Goal: Information Seeking & Learning: Understand process/instructions

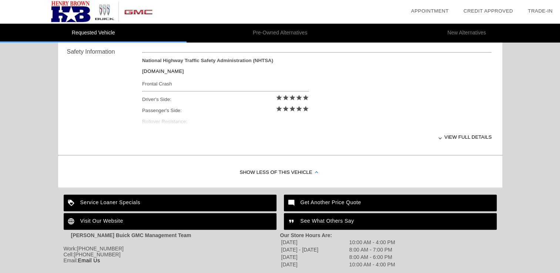
scroll to position [307, 0]
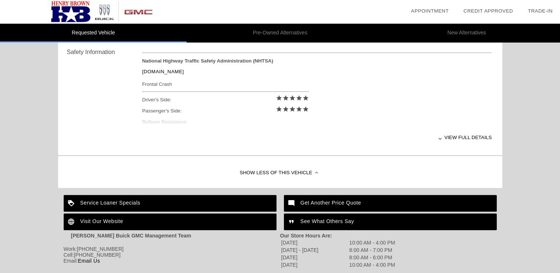
click at [469, 137] on div "View full details" at bounding box center [317, 138] width 350 height 18
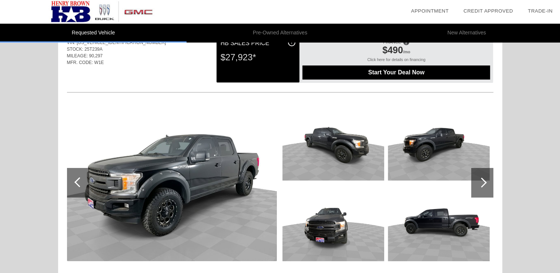
scroll to position [0, 0]
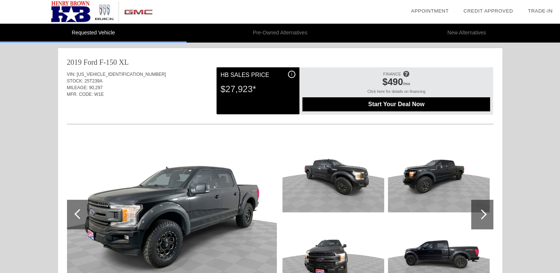
click at [356, 176] on img at bounding box center [334, 174] width 102 height 76
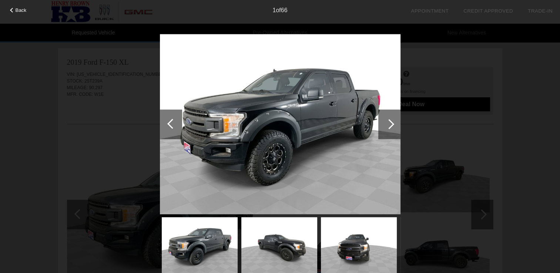
click at [395, 120] on div at bounding box center [390, 125] width 22 height 30
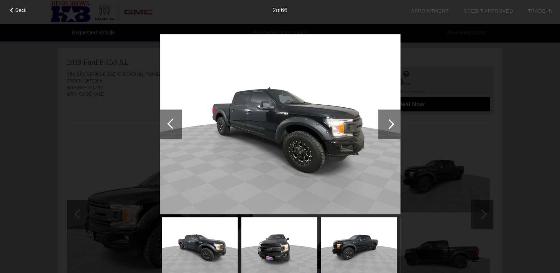
click at [388, 127] on div at bounding box center [390, 124] width 10 height 10
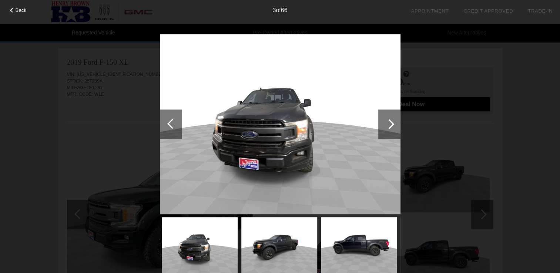
click at [388, 124] on div at bounding box center [390, 124] width 10 height 10
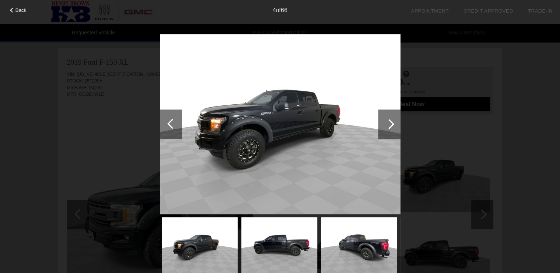
click at [168, 122] on div at bounding box center [171, 125] width 22 height 30
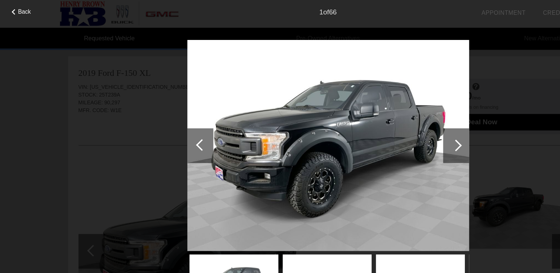
click at [292, 177] on img at bounding box center [280, 124] width 241 height 181
click at [386, 131] on div at bounding box center [390, 125] width 22 height 30
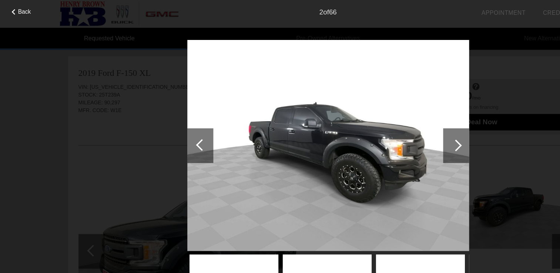
click at [386, 127] on div at bounding box center [390, 125] width 22 height 30
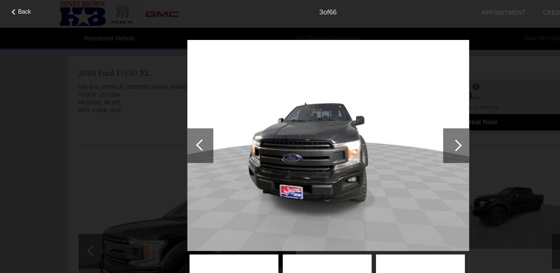
click at [386, 127] on div at bounding box center [390, 125] width 22 height 30
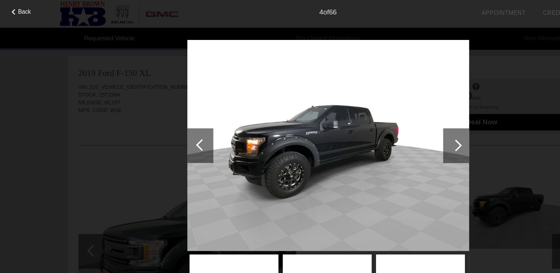
click at [387, 122] on div at bounding box center [390, 125] width 22 height 30
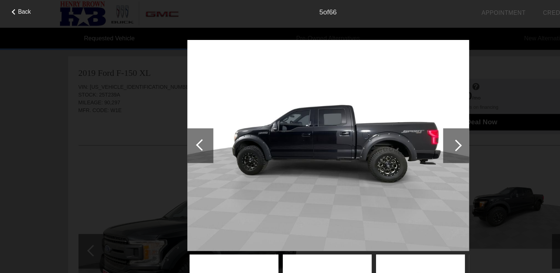
click at [394, 131] on div at bounding box center [390, 125] width 22 height 30
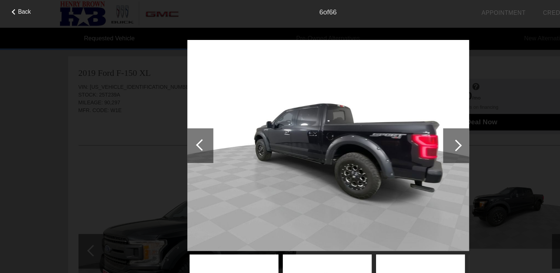
click at [394, 131] on div at bounding box center [390, 125] width 22 height 30
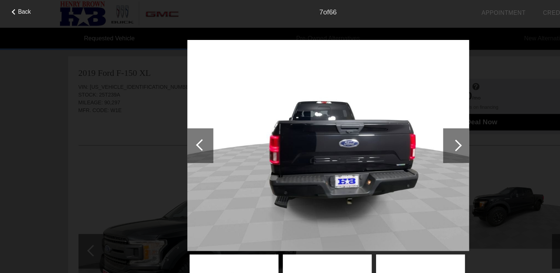
click at [391, 130] on div at bounding box center [390, 125] width 22 height 30
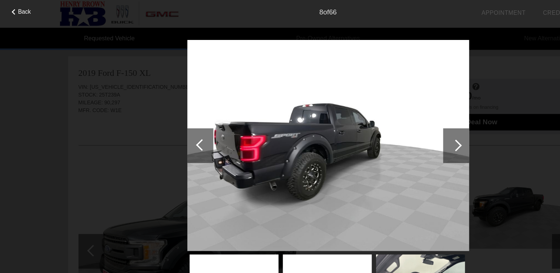
click at [391, 130] on div at bounding box center [390, 125] width 22 height 30
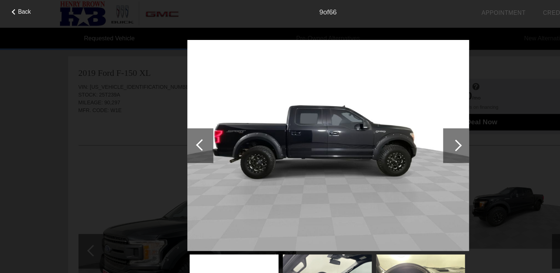
click at [391, 130] on div at bounding box center [390, 125] width 22 height 30
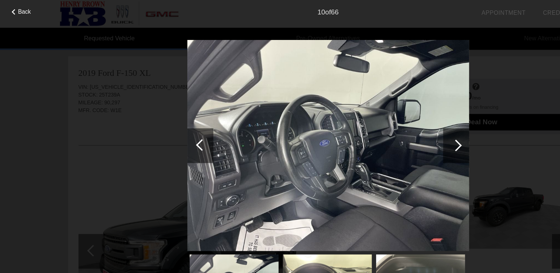
click at [391, 130] on div at bounding box center [390, 125] width 22 height 30
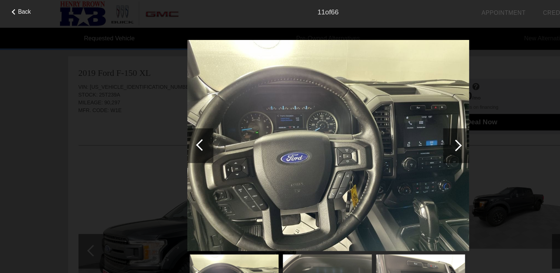
click at [391, 130] on div at bounding box center [390, 125] width 22 height 30
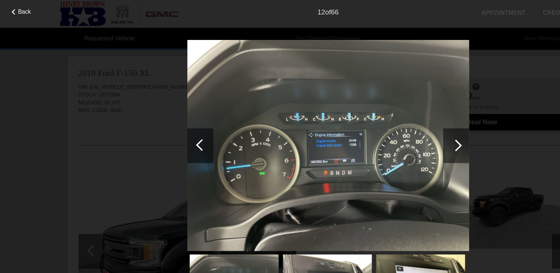
click at [391, 126] on div at bounding box center [390, 124] width 10 height 10
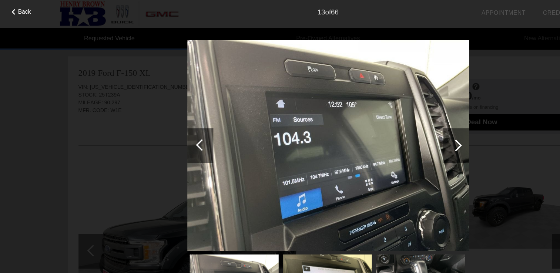
click at [391, 126] on div at bounding box center [390, 124] width 10 height 10
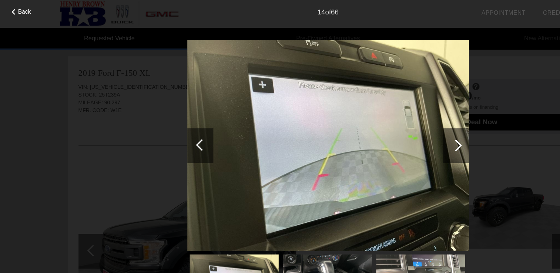
click at [391, 126] on div at bounding box center [390, 124] width 10 height 10
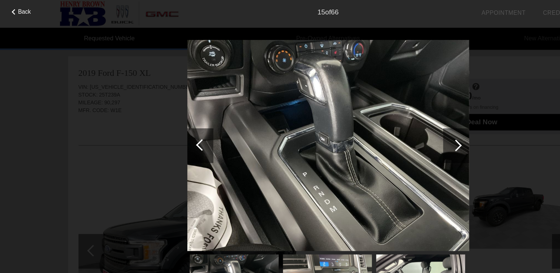
click at [81, 73] on div "Back 15 of 66" at bounding box center [280, 136] width 560 height 273
click at [90, 105] on div "Back 15 of 66" at bounding box center [280, 136] width 560 height 273
click at [55, 162] on div "Back 15 of 66" at bounding box center [280, 136] width 560 height 273
click at [116, 141] on div "Back 15 of 66" at bounding box center [280, 136] width 560 height 273
click at [20, 7] on span "Back" at bounding box center [21, 10] width 11 height 6
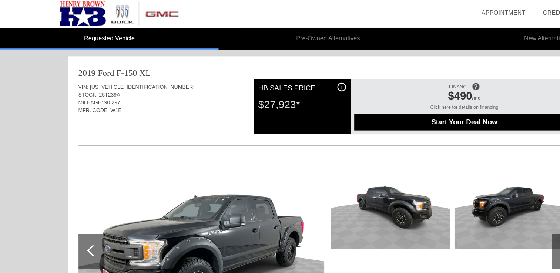
click at [261, 188] on img at bounding box center [172, 214] width 210 height 157
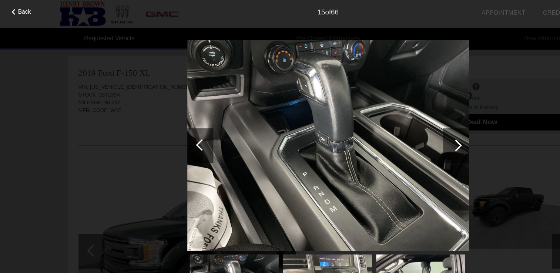
click at [388, 127] on div at bounding box center [390, 124] width 10 height 10
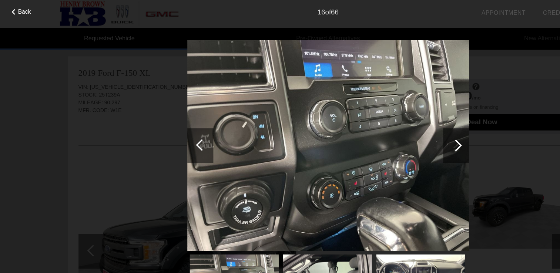
click at [388, 127] on div at bounding box center [390, 124] width 10 height 10
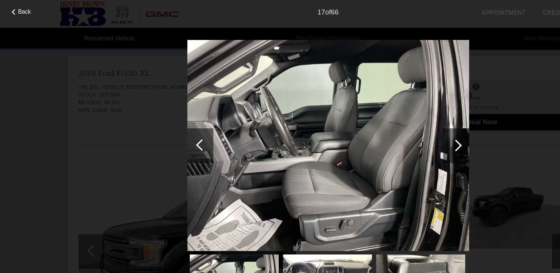
click at [388, 127] on div at bounding box center [390, 124] width 10 height 10
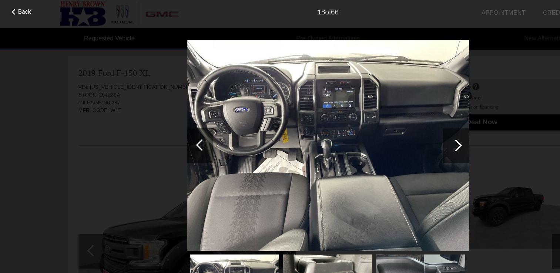
click at [388, 127] on div at bounding box center [390, 124] width 10 height 10
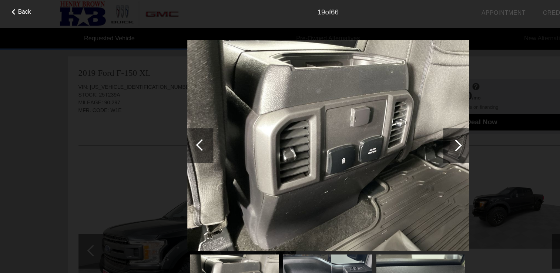
click at [388, 127] on div at bounding box center [390, 124] width 10 height 10
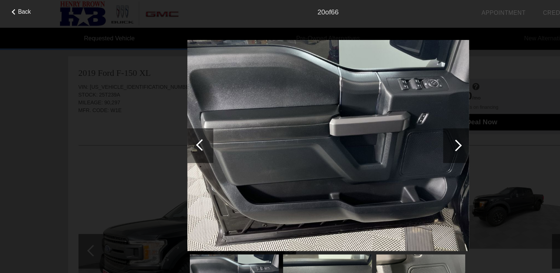
click at [388, 127] on div at bounding box center [390, 124] width 10 height 10
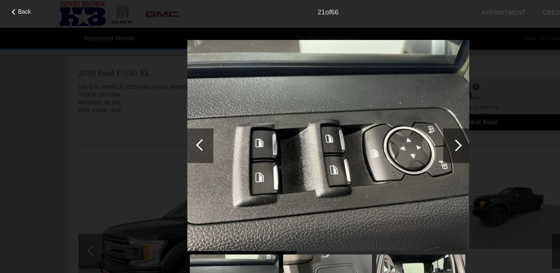
click at [388, 127] on div at bounding box center [390, 124] width 10 height 10
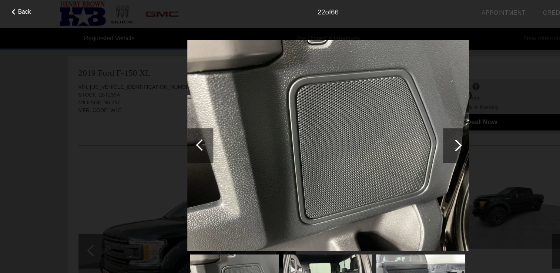
click at [388, 127] on div at bounding box center [390, 124] width 10 height 10
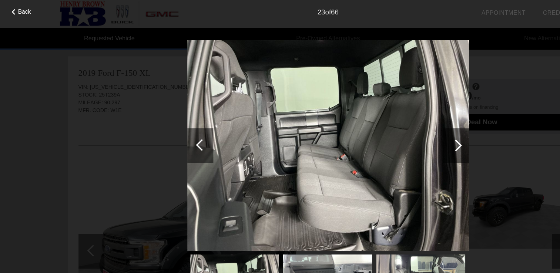
click at [388, 127] on div at bounding box center [390, 124] width 10 height 10
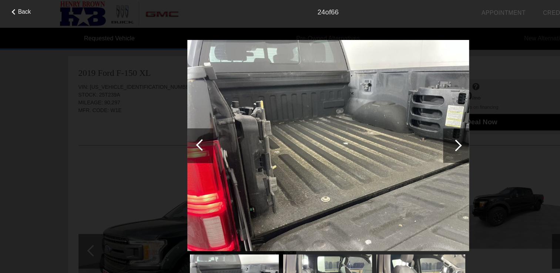
click at [388, 127] on div at bounding box center [390, 124] width 10 height 10
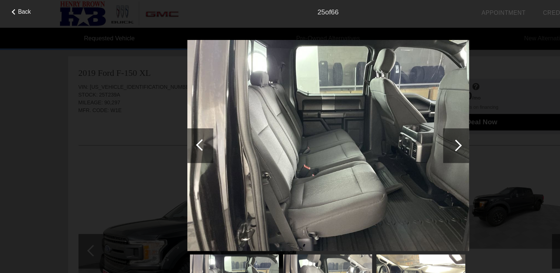
click at [27, 7] on div "Back" at bounding box center [18, 9] width 37 height 4
